Goal: Task Accomplishment & Management: Manage account settings

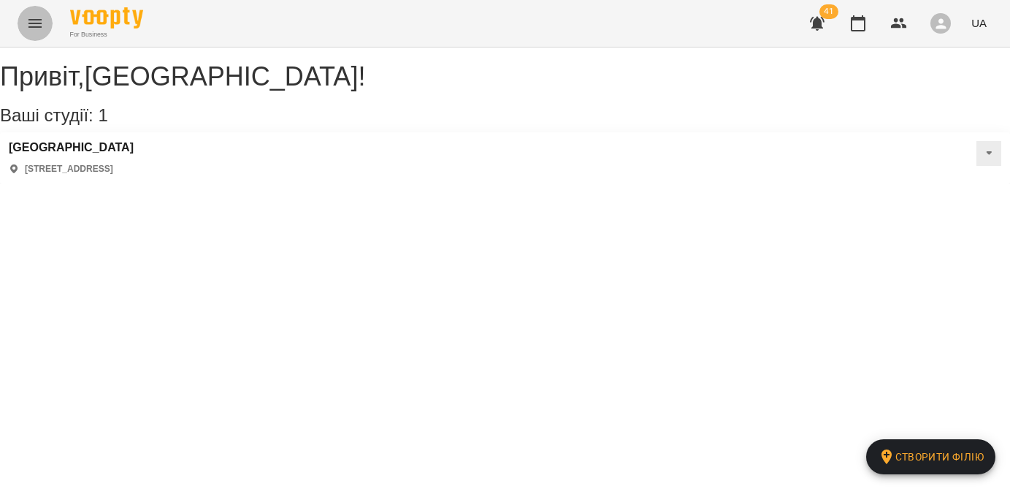
click at [39, 21] on icon "Menu" at bounding box center [35, 24] width 18 height 18
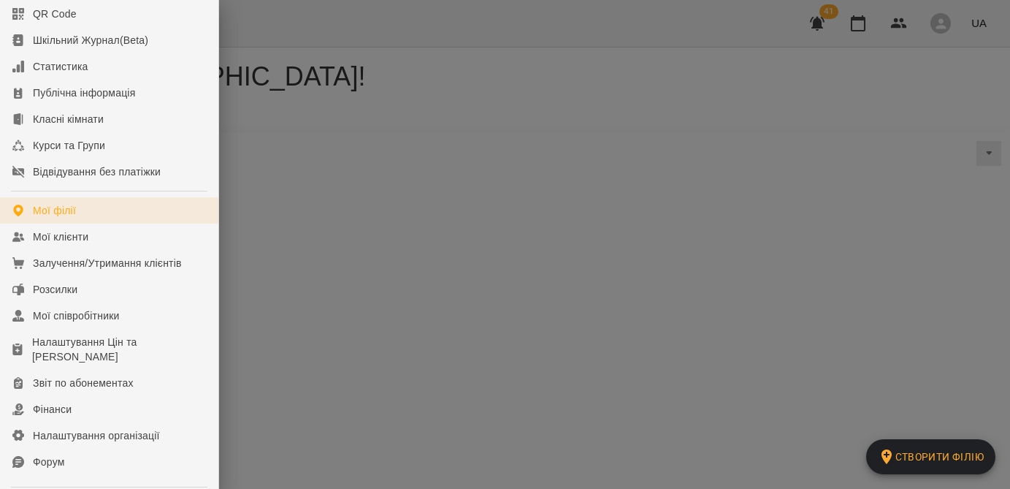
scroll to position [96, 0]
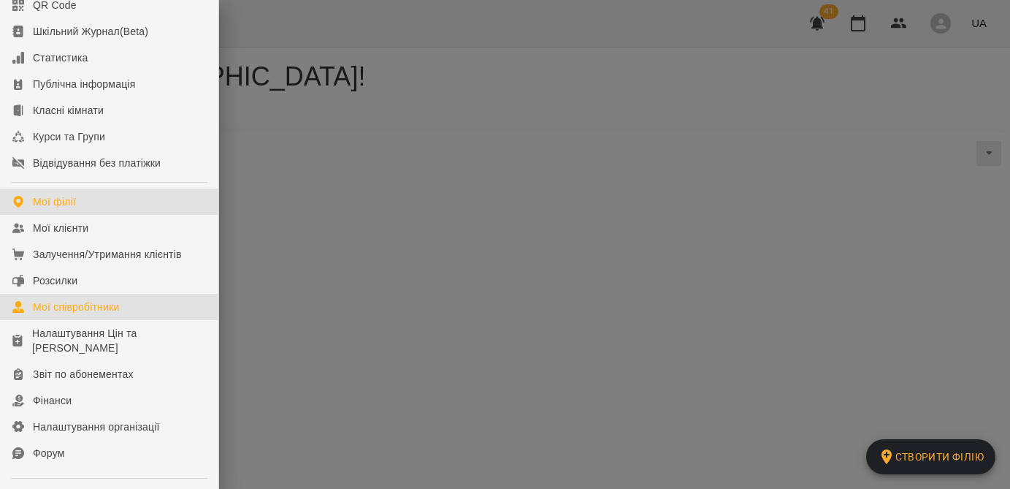
click at [89, 314] on div "Мої співробітники" at bounding box center [76, 306] width 87 height 15
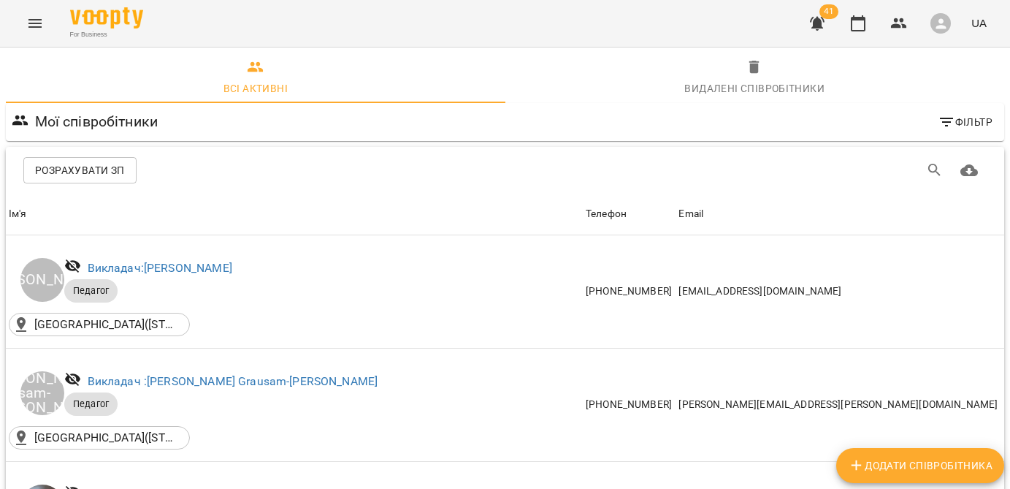
scroll to position [975, 0]
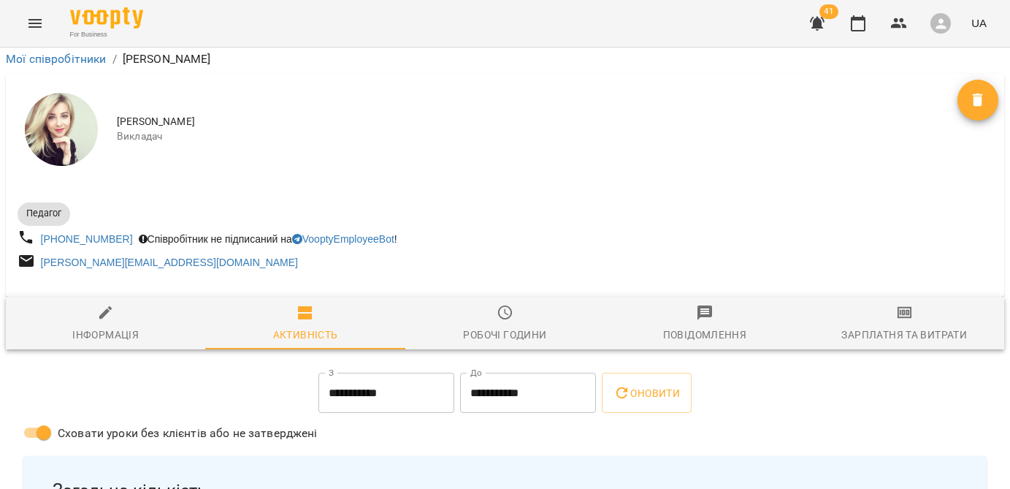
scroll to position [101, 0]
click at [906, 326] on div "Зарплатня та Витрати" at bounding box center [904, 335] width 126 height 18
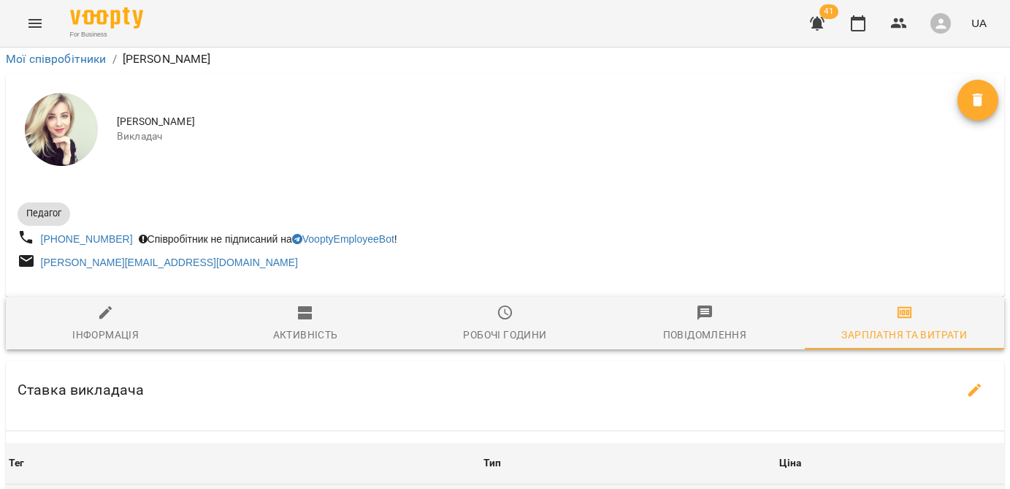
scroll to position [315, 0]
